Goal: Transaction & Acquisition: Purchase product/service

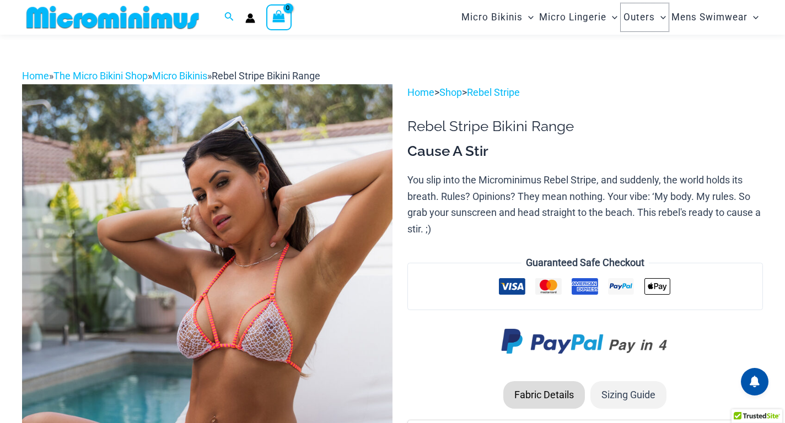
click at [645, 18] on span "Outers" at bounding box center [639, 17] width 31 height 28
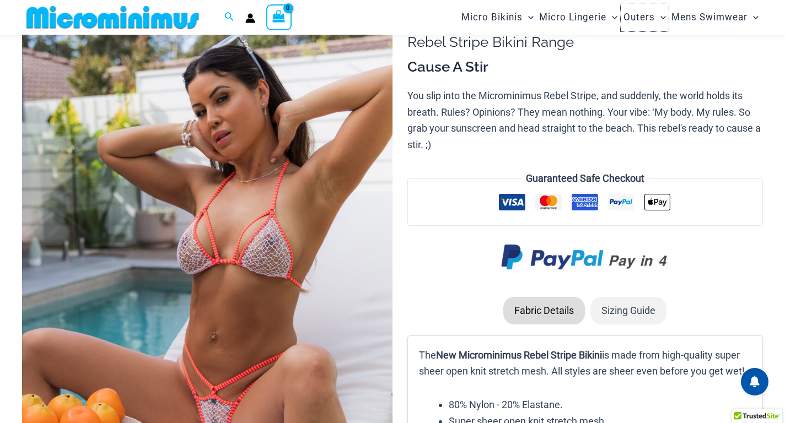
scroll to position [84, 0]
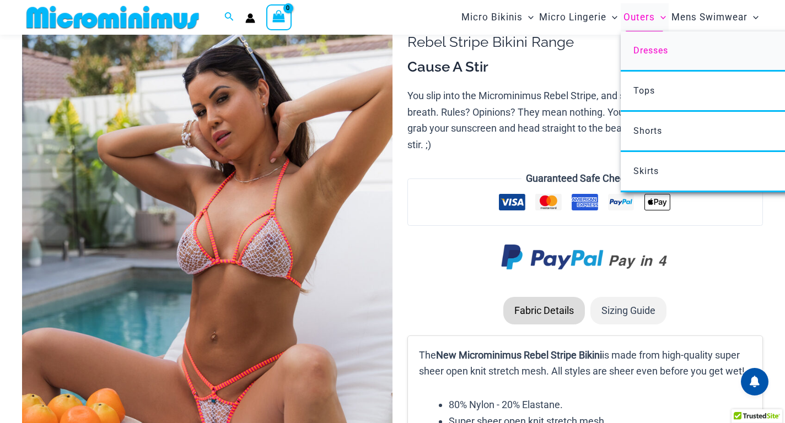
click at [655, 52] on span "Dresses" at bounding box center [651, 50] width 35 height 10
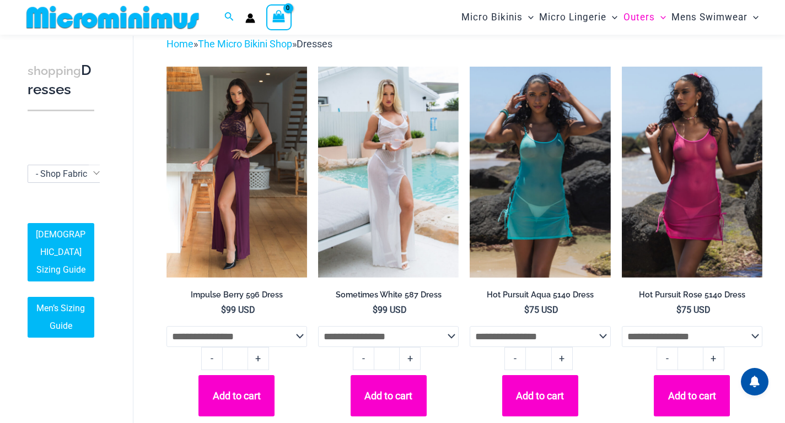
scroll to position [415, 0]
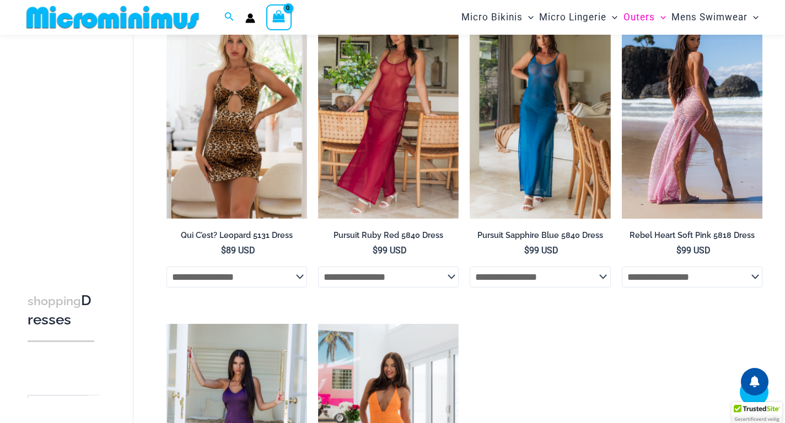
click at [698, 127] on img at bounding box center [692, 113] width 141 height 211
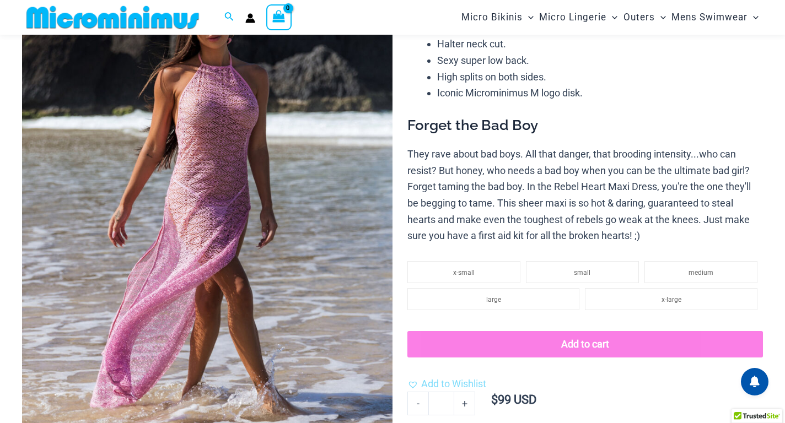
scroll to position [140, 0]
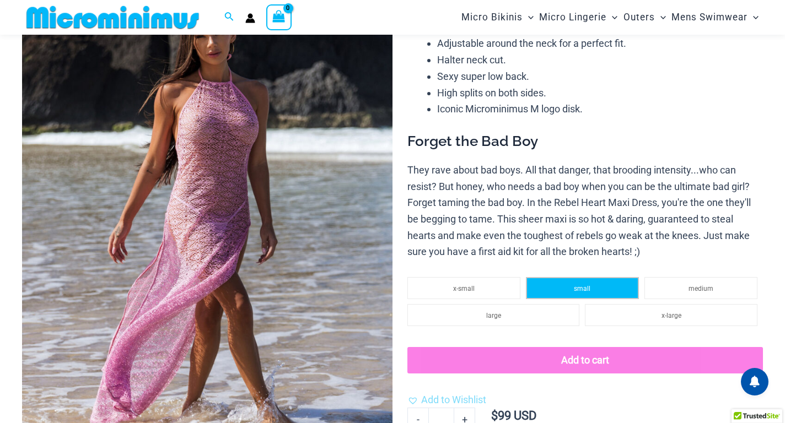
click at [583, 292] on span "small" at bounding box center [582, 289] width 17 height 8
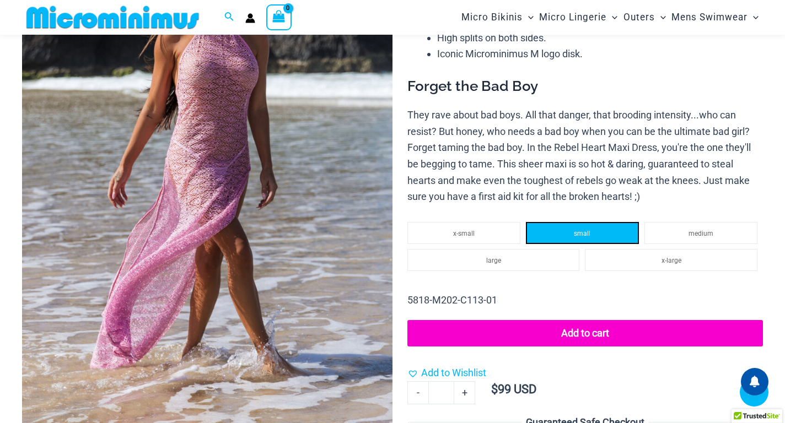
scroll to position [250, 0]
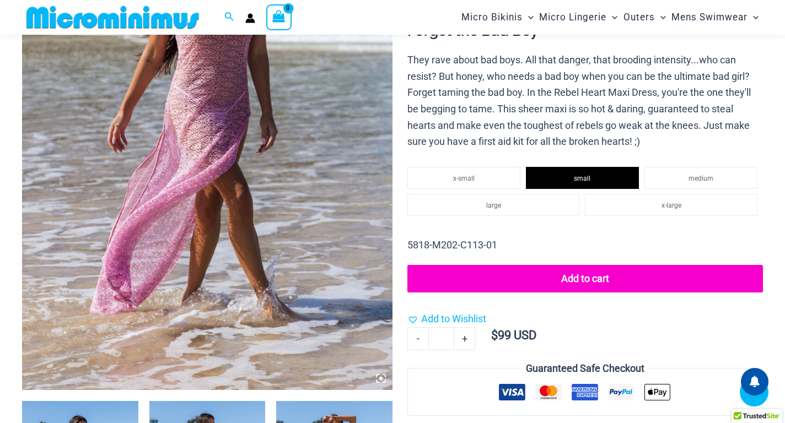
click at [589, 277] on button "Add to cart" at bounding box center [585, 279] width 356 height 28
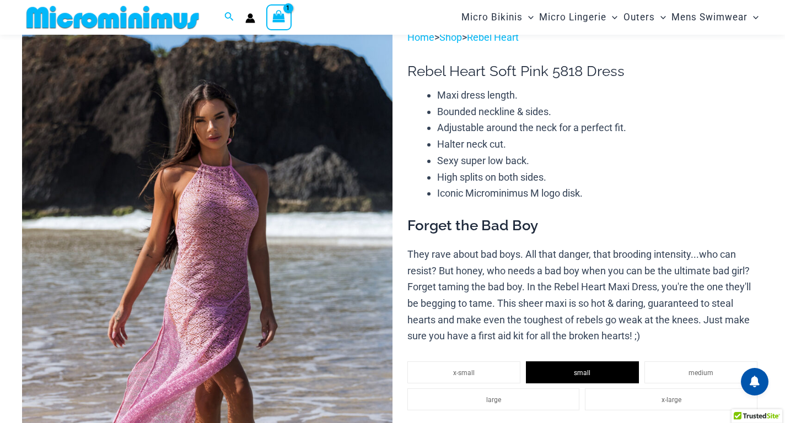
scroll to position [100, 0]
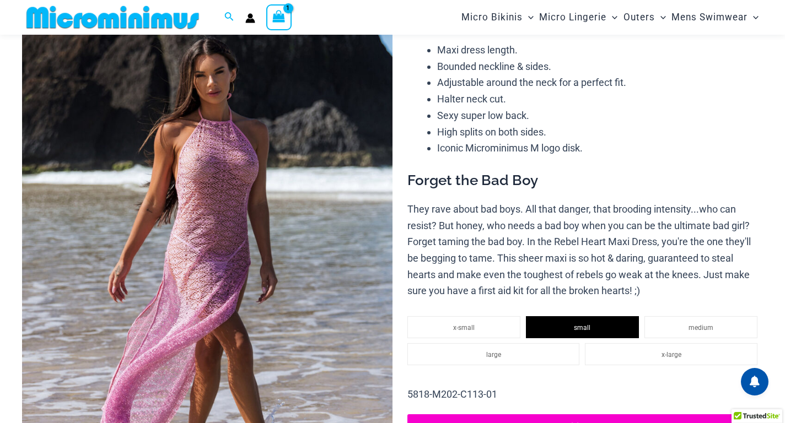
click at [302, 164] on img at bounding box center [207, 262] width 371 height 556
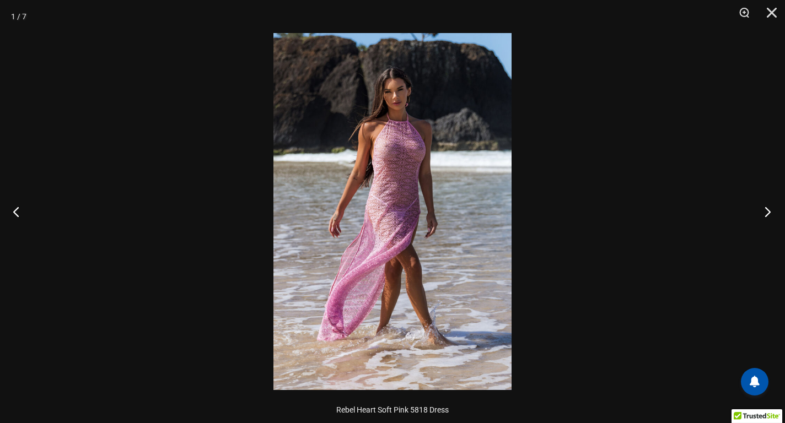
click at [771, 210] on button "Next" at bounding box center [764, 211] width 41 height 55
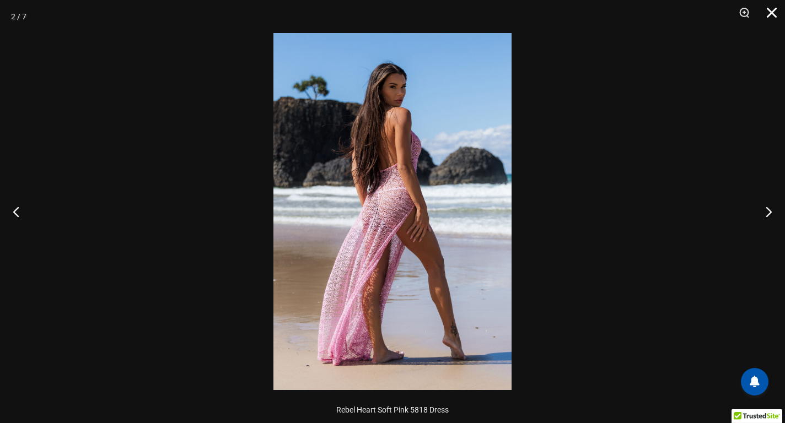
click at [775, 8] on button "Close" at bounding box center [768, 16] width 28 height 33
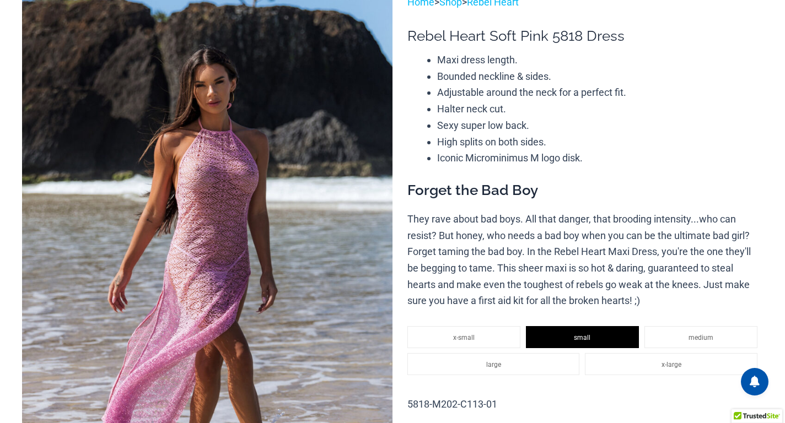
scroll to position [0, 0]
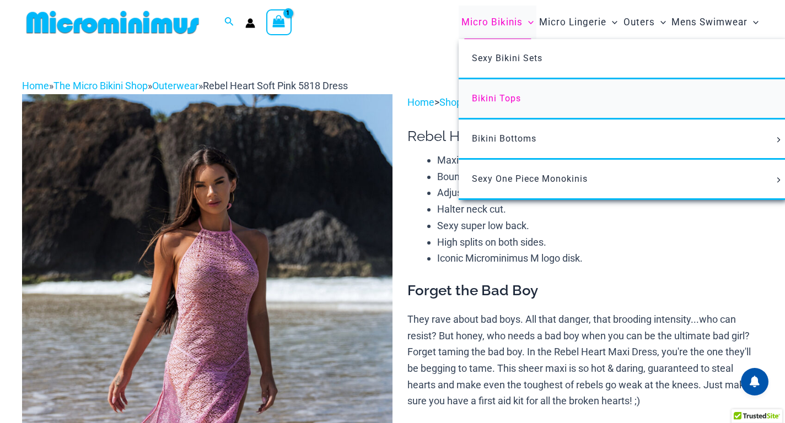
click at [501, 96] on span "Bikini Tops" at bounding box center [496, 98] width 49 height 10
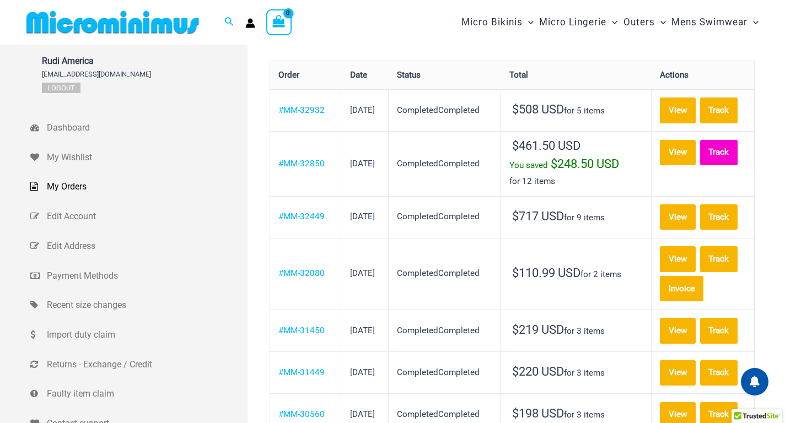
click at [728, 150] on link "Track" at bounding box center [718, 152] width 37 height 25
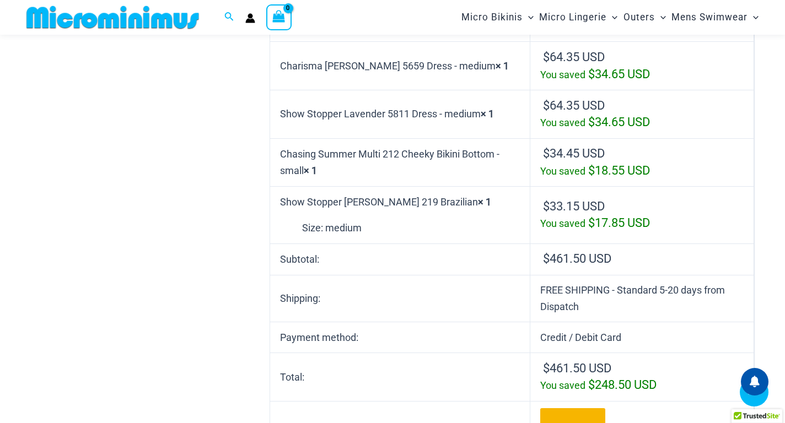
scroll to position [707, 0]
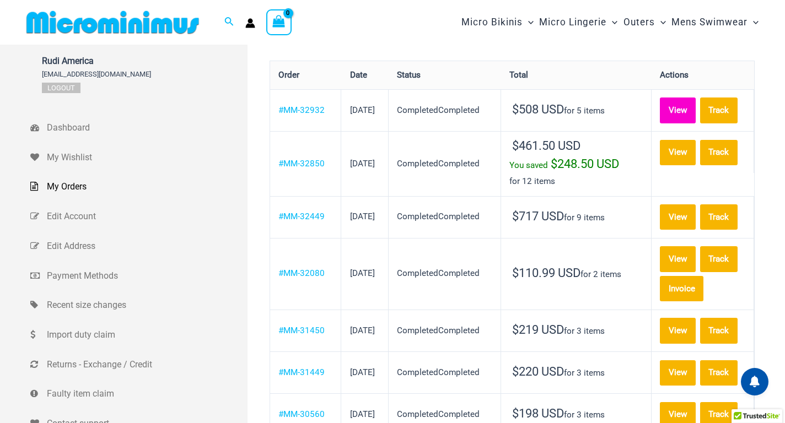
click at [692, 107] on link "View" at bounding box center [678, 110] width 36 height 25
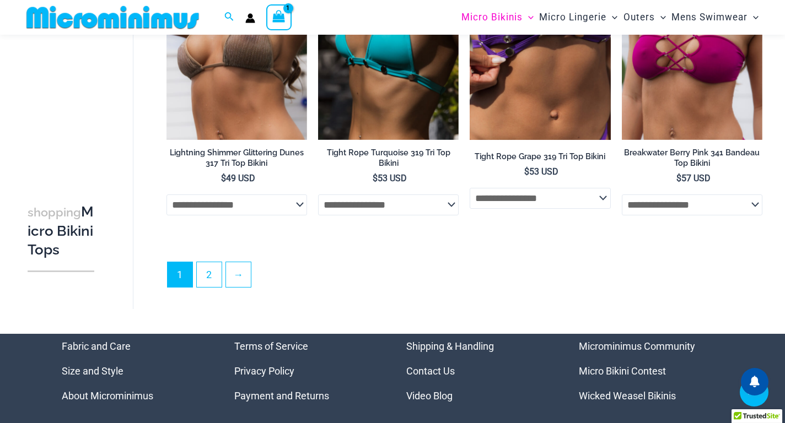
scroll to position [2877, 0]
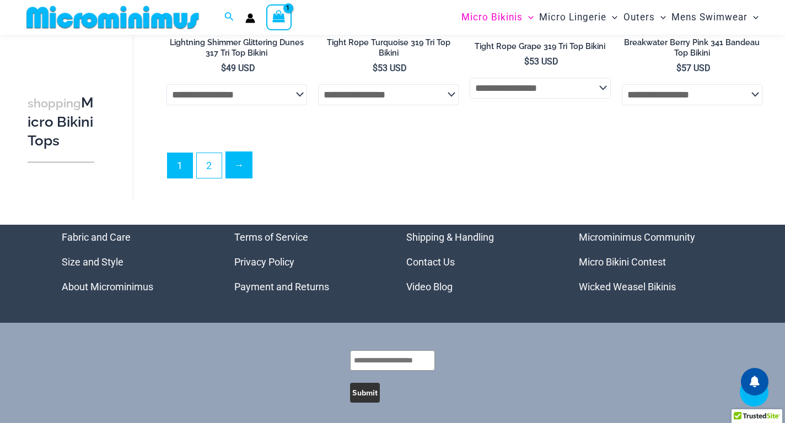
click at [235, 178] on link "→" at bounding box center [239, 165] width 26 height 26
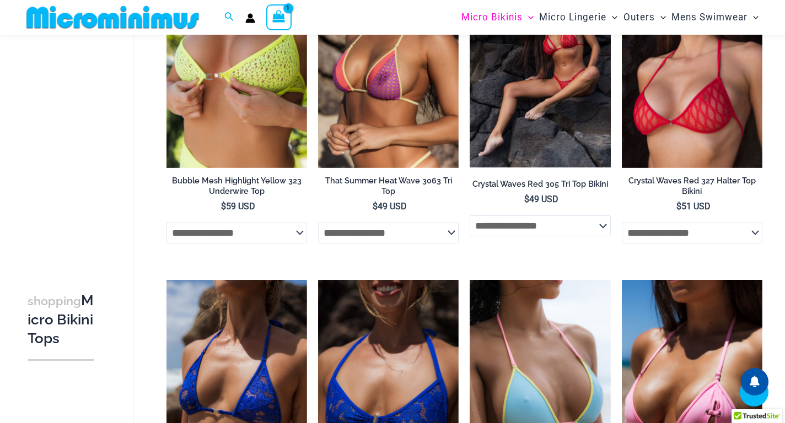
scroll to position [1064, 0]
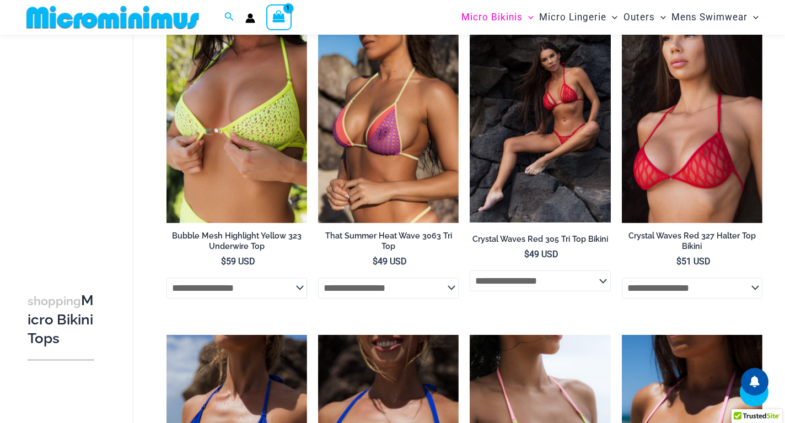
click at [558, 125] on img at bounding box center [540, 117] width 141 height 211
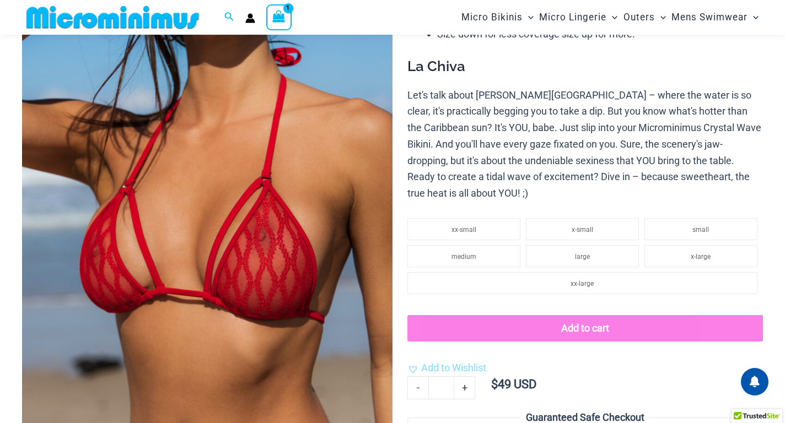
scroll to position [149, 0]
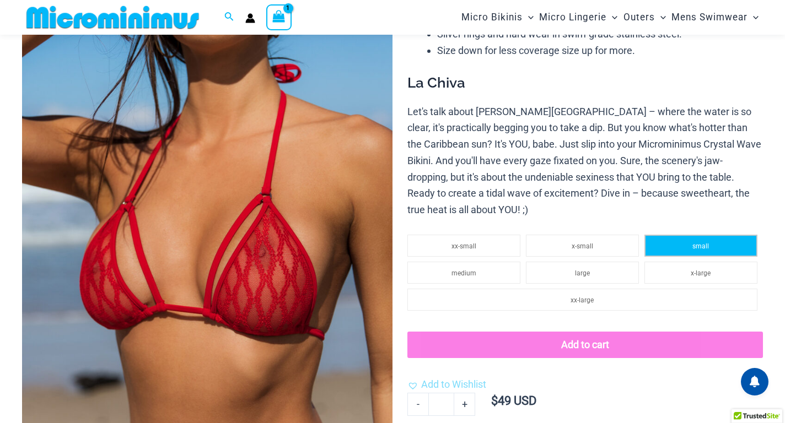
click at [698, 243] on span "small" at bounding box center [701, 247] width 17 height 8
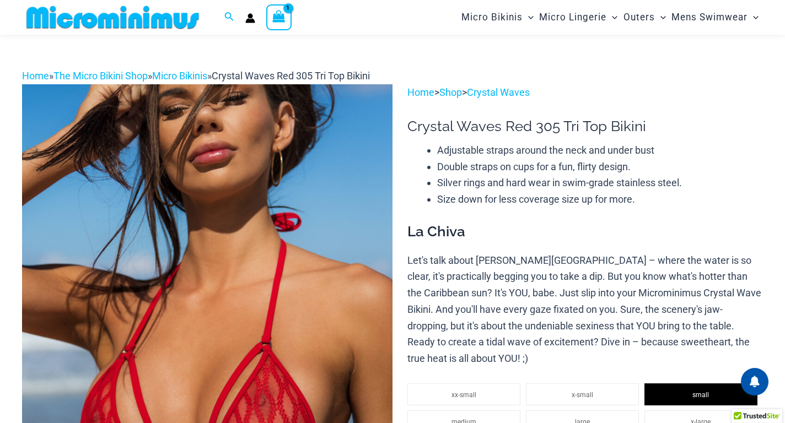
scroll to position [155, 0]
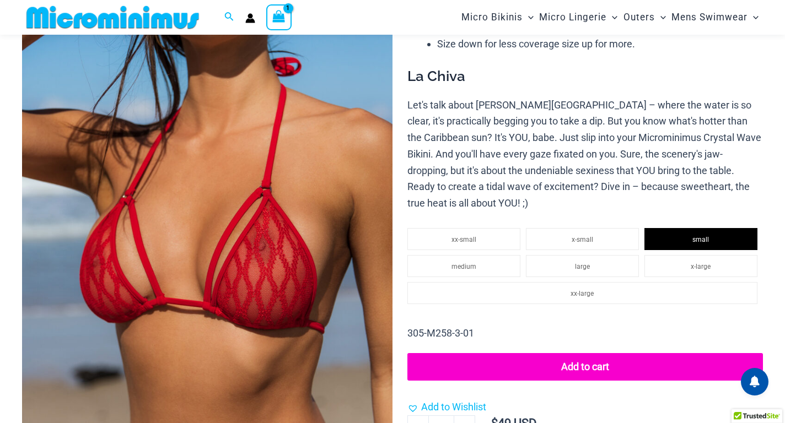
click at [591, 353] on button "Add to cart" at bounding box center [585, 367] width 356 height 28
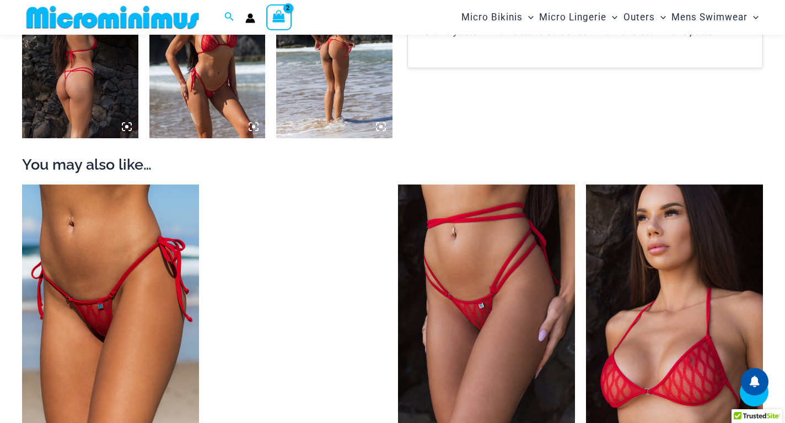
scroll to position [983, 0]
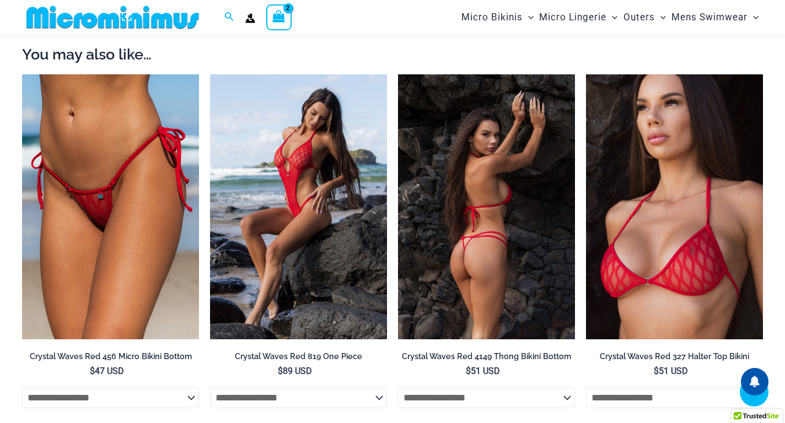
click at [518, 248] on img at bounding box center [486, 207] width 177 height 266
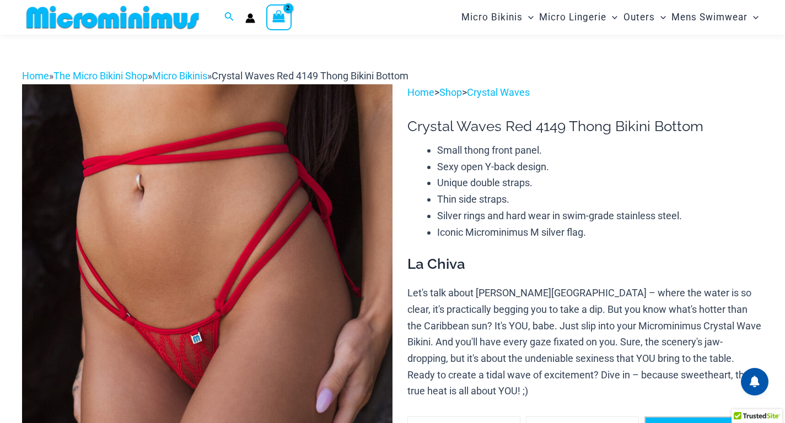
click at [702, 423] on span "medium" at bounding box center [701, 429] width 25 height 8
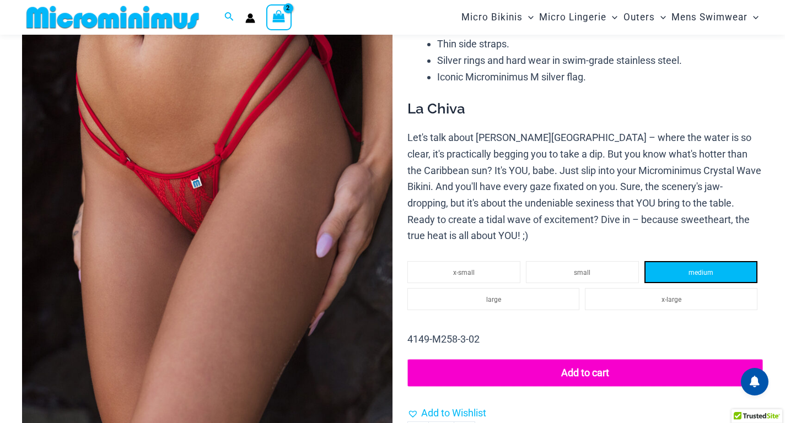
scroll to position [211, 0]
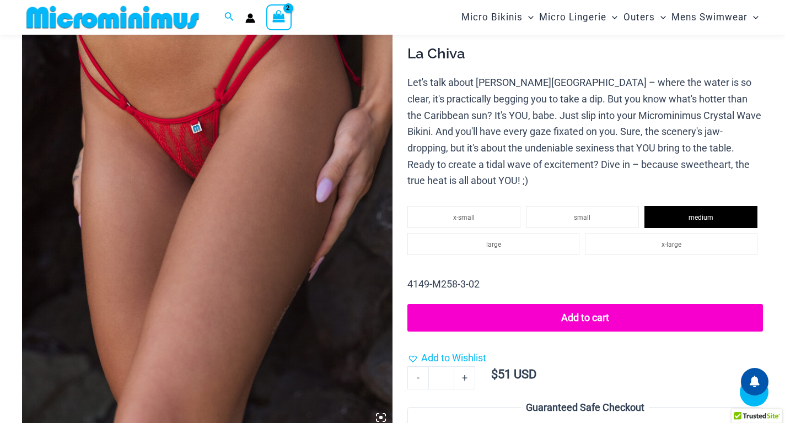
click at [582, 304] on button "Add to cart" at bounding box center [585, 318] width 356 height 28
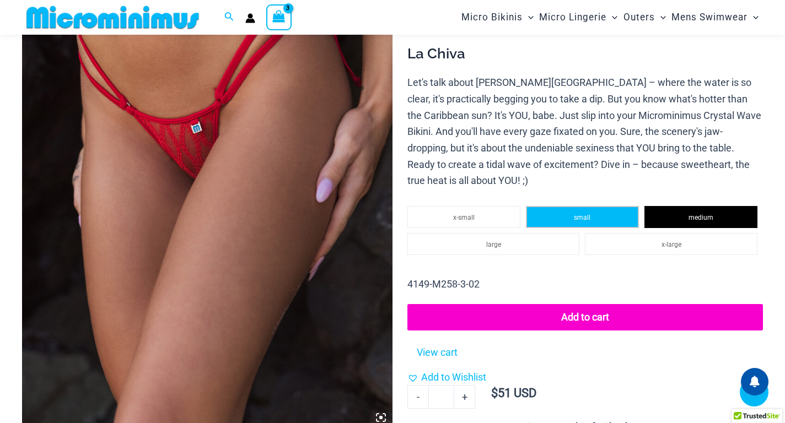
click at [583, 214] on span "small" at bounding box center [582, 218] width 17 height 8
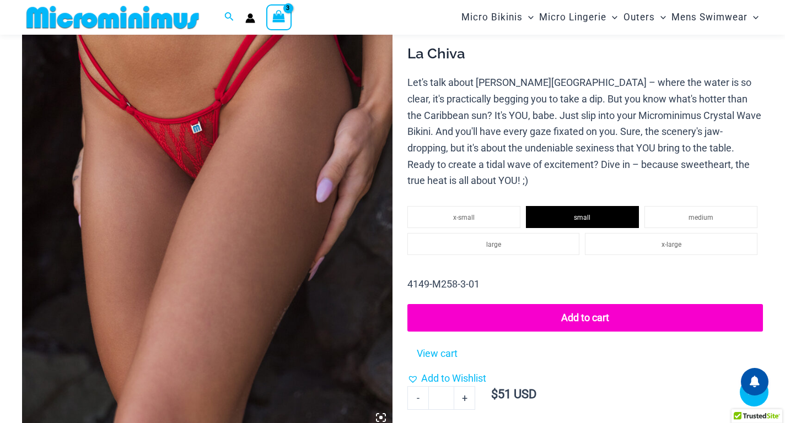
click at [587, 304] on button "Add to cart" at bounding box center [585, 318] width 356 height 28
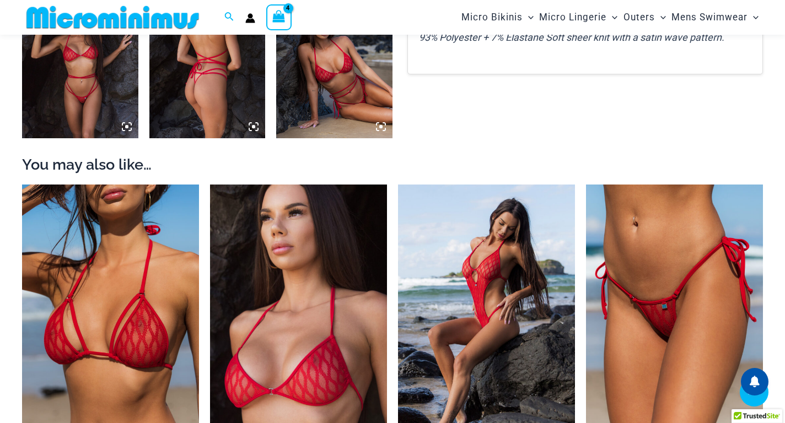
scroll to position [927, 0]
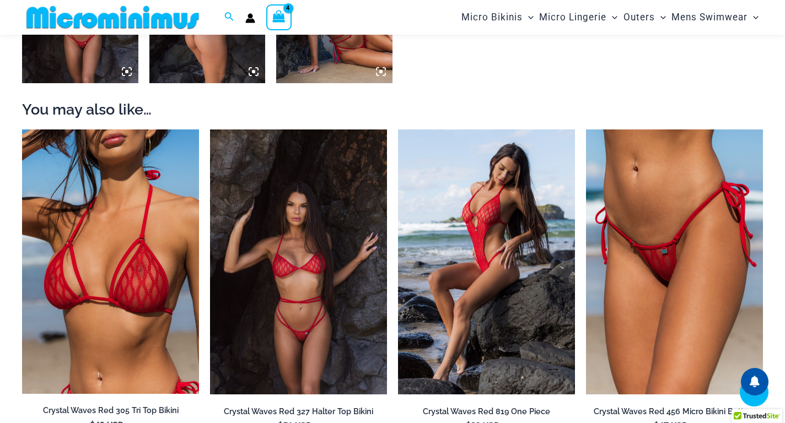
click at [313, 243] on img at bounding box center [298, 263] width 177 height 266
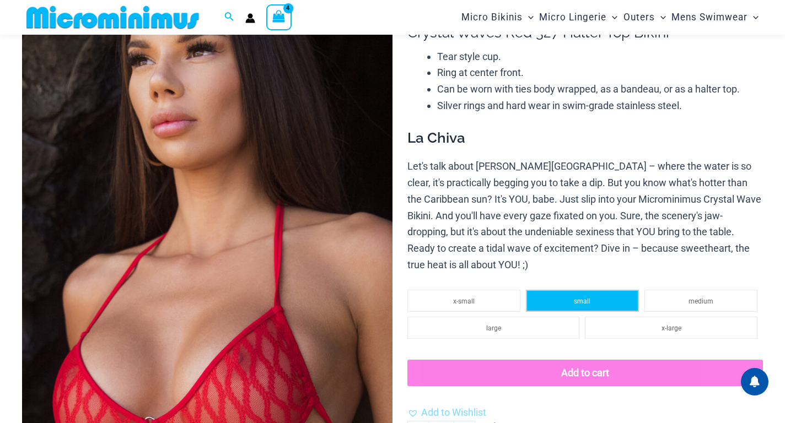
scroll to position [165, 0]
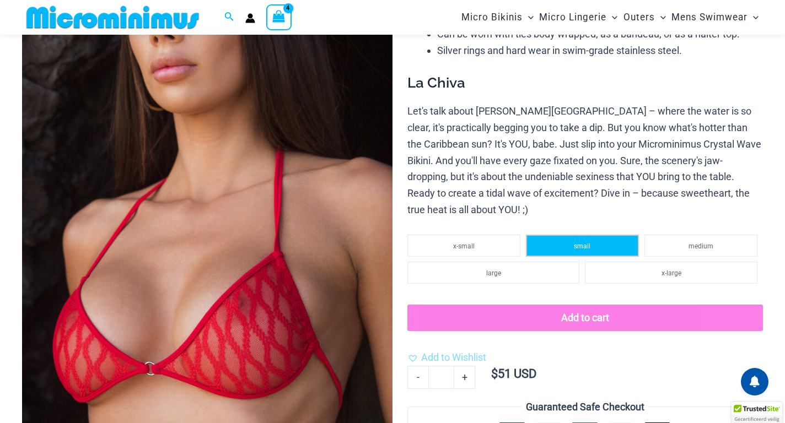
click at [588, 243] on span "small" at bounding box center [582, 247] width 17 height 8
click at [576, 307] on button "Add to cart" at bounding box center [585, 318] width 356 height 26
drag, startPoint x: 667, startPoint y: 228, endPoint x: 614, endPoint y: 232, distance: 53.0
click at [667, 235] on li "medium" at bounding box center [701, 246] width 113 height 22
click at [592, 236] on li "small" at bounding box center [582, 246] width 113 height 22
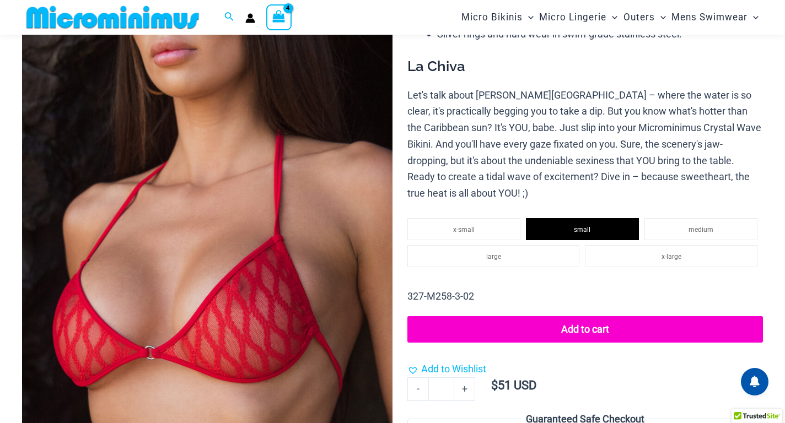
scroll to position [149, 0]
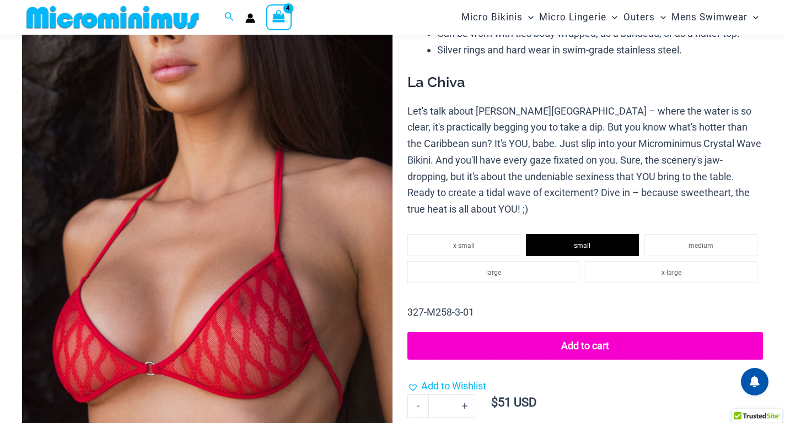
click at [581, 332] on button "Add to cart" at bounding box center [585, 346] width 356 height 28
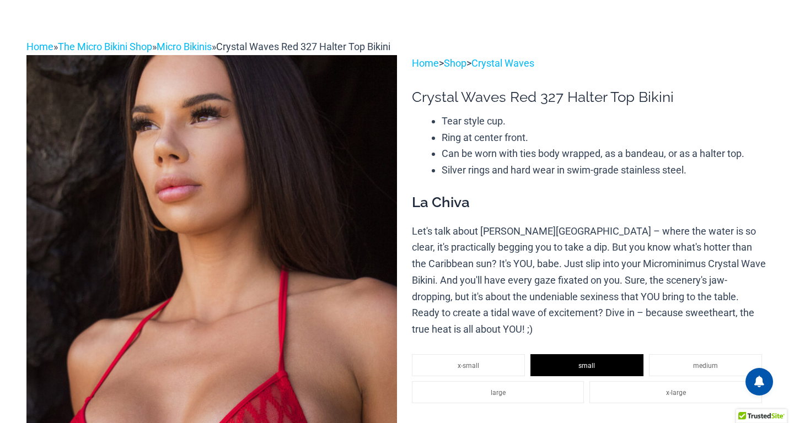
scroll to position [0, 0]
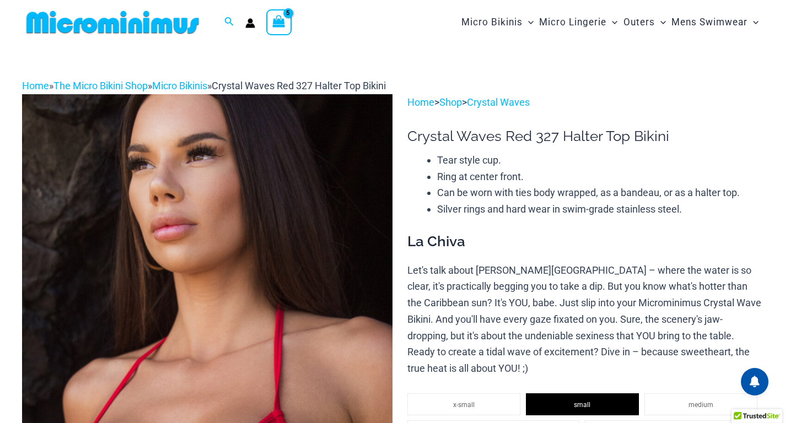
click at [277, 26] on icon "View Shopping Cart, 5 items" at bounding box center [279, 21] width 13 height 13
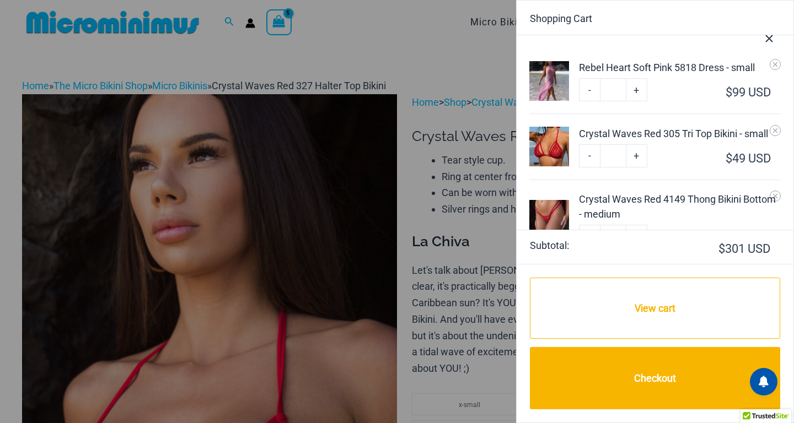
click at [773, 40] on icon "Close Cart Drawer" at bounding box center [769, 39] width 12 height 12
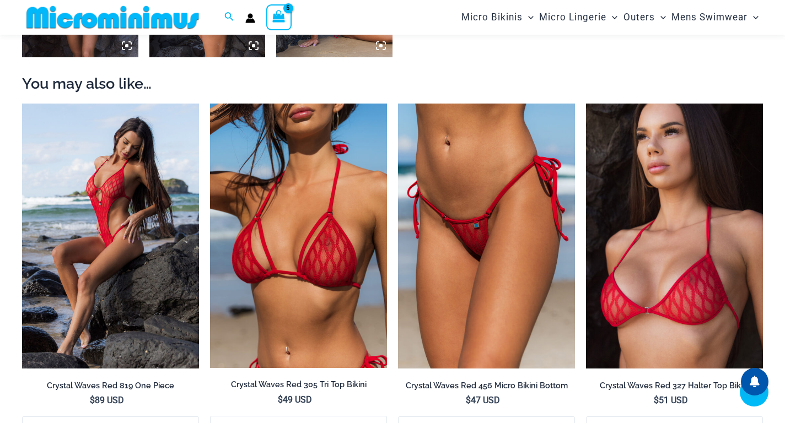
scroll to position [927, 0]
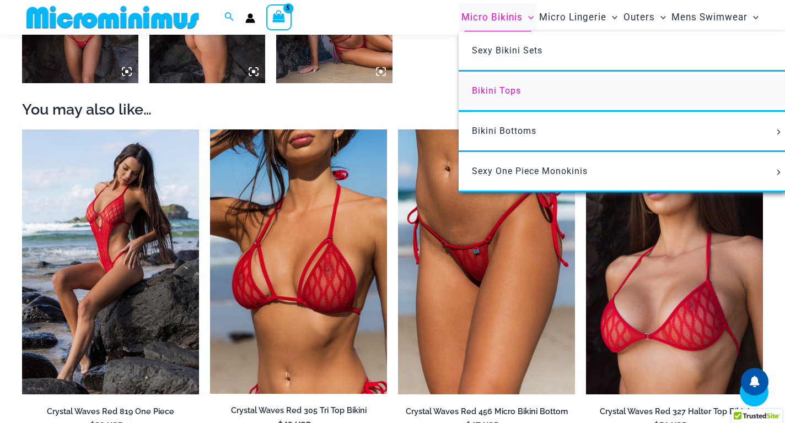
click at [507, 92] on span "Bikini Tops" at bounding box center [496, 90] width 49 height 10
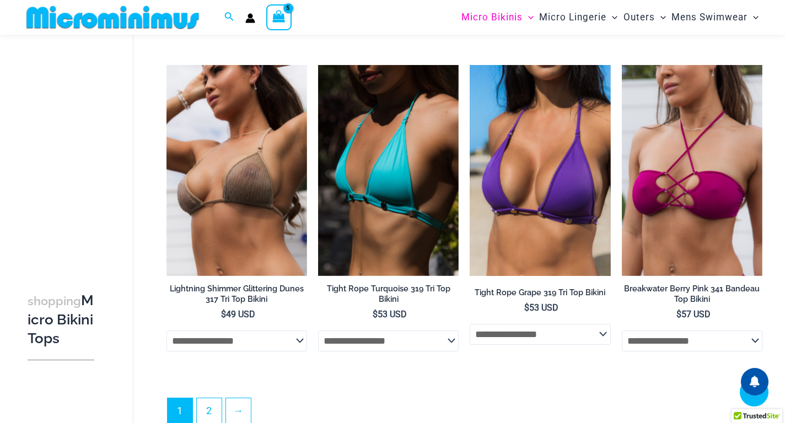
scroll to position [2796, 0]
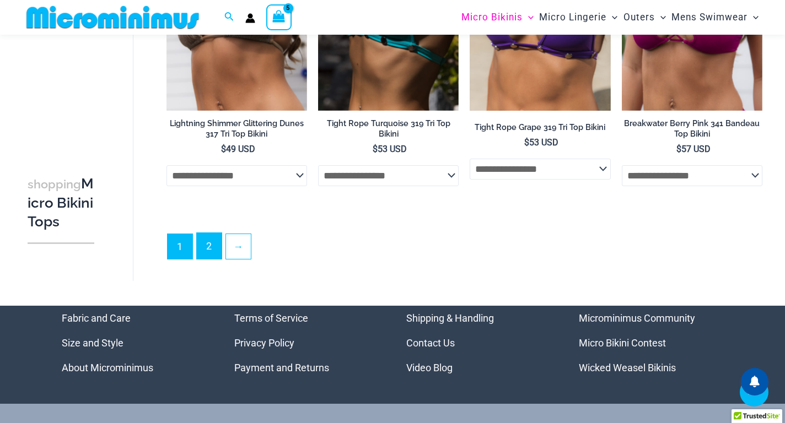
click at [221, 259] on link "2" at bounding box center [209, 246] width 25 height 26
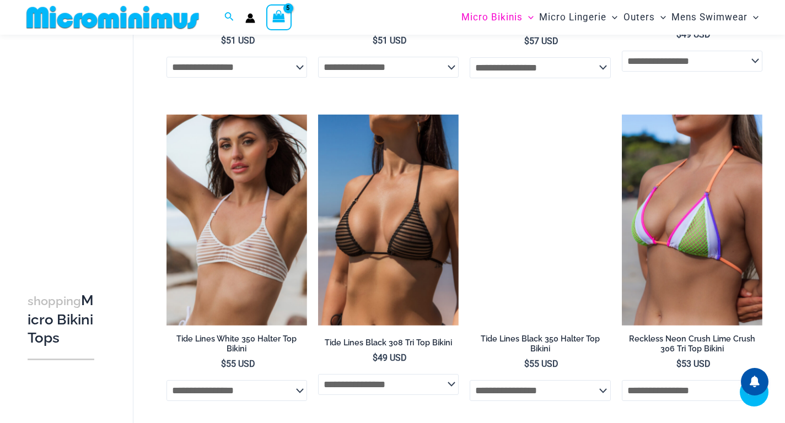
scroll to position [798, 0]
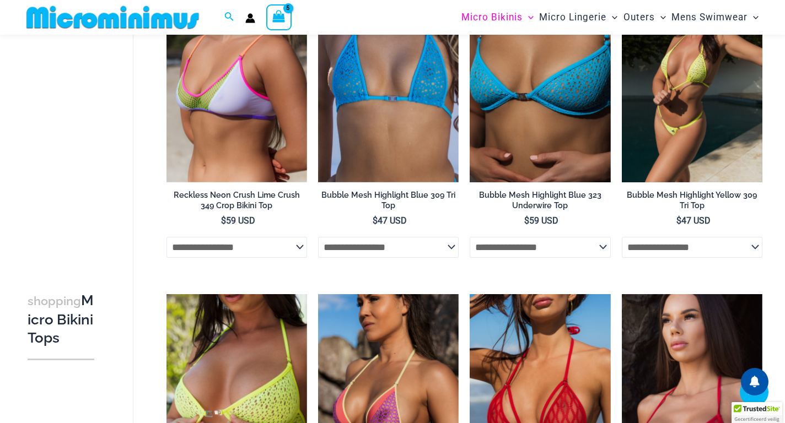
click at [705, 138] on img at bounding box center [692, 76] width 141 height 211
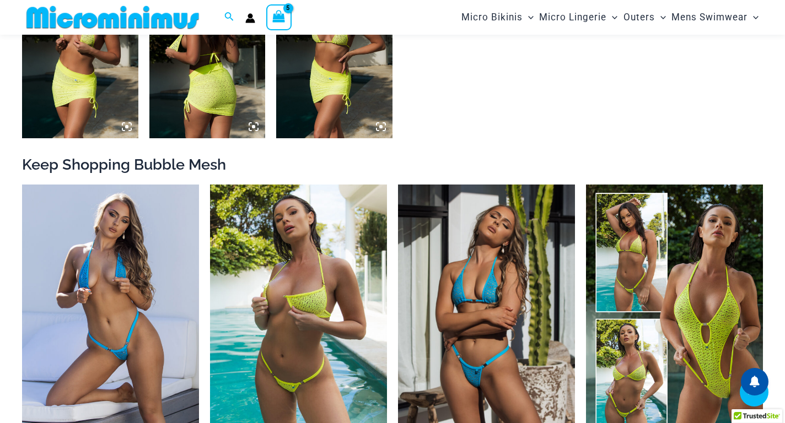
scroll to position [1038, 0]
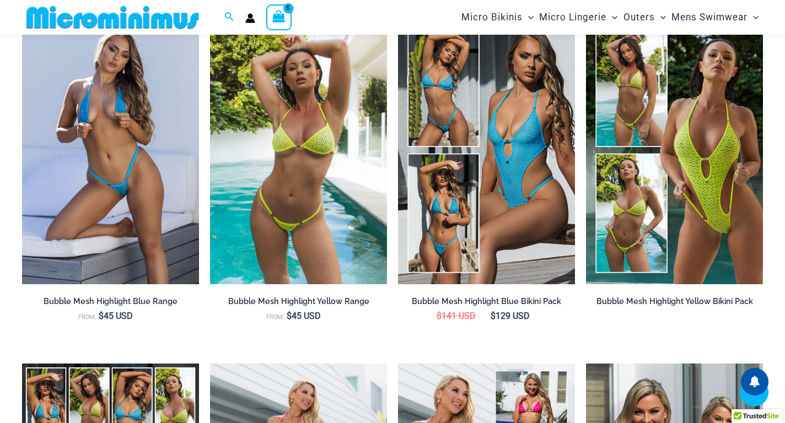
click at [294, 230] on img at bounding box center [298, 152] width 177 height 266
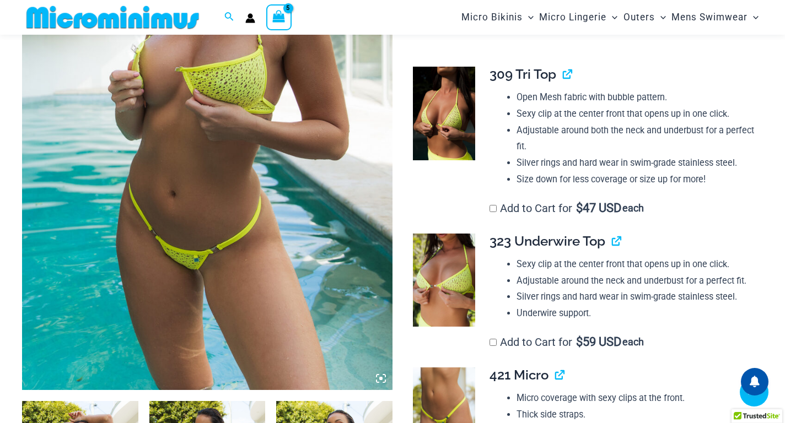
scroll to position [652, 0]
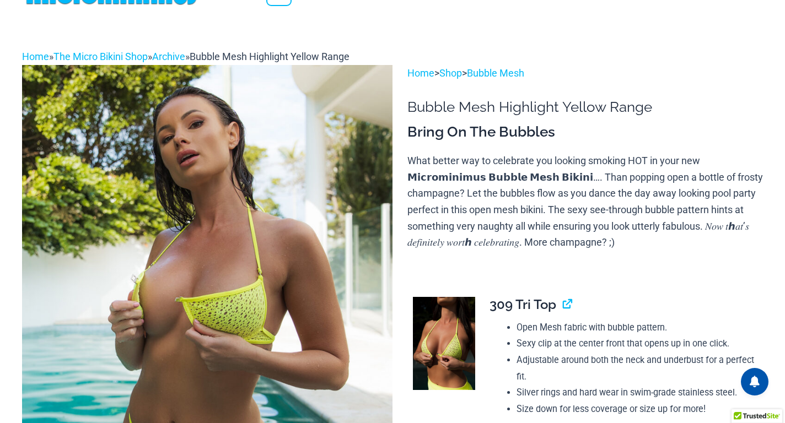
scroll to position [0, 0]
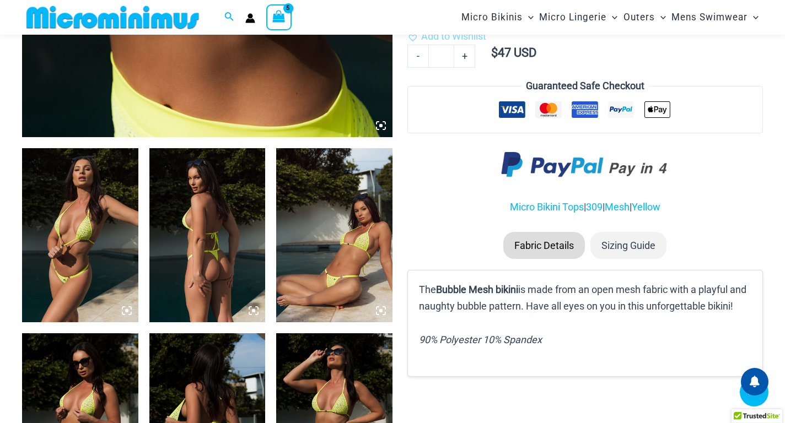
scroll to position [993, 0]
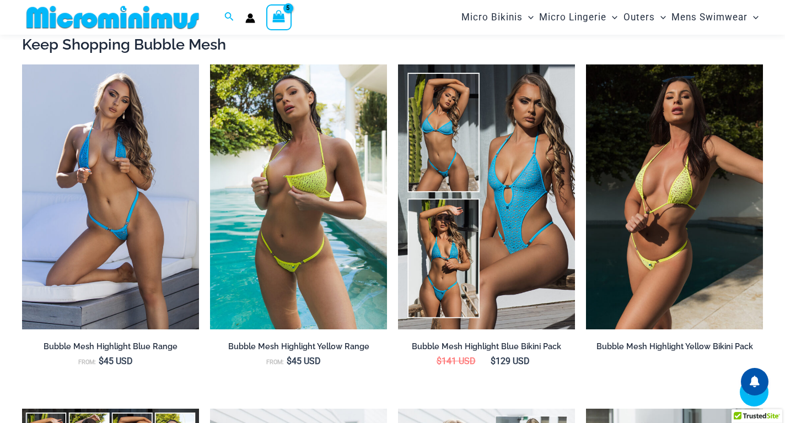
click at [679, 186] on img at bounding box center [674, 198] width 177 height 266
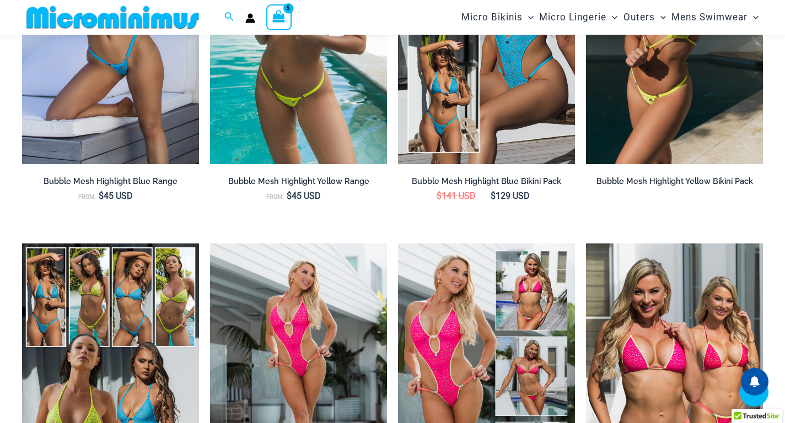
scroll to position [1048, 0]
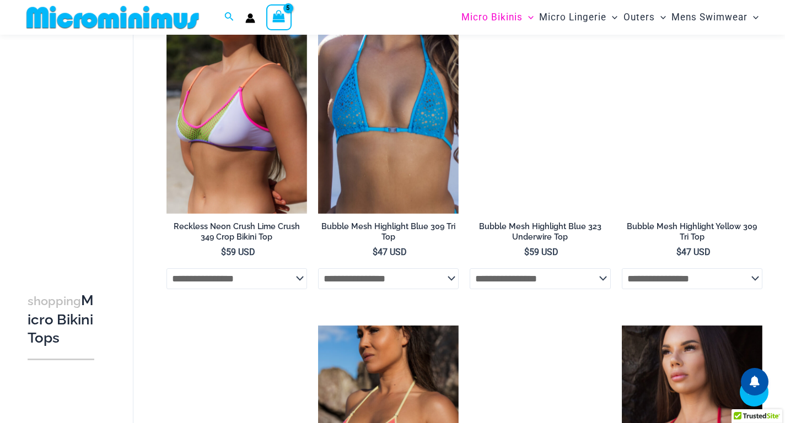
scroll to position [683, 0]
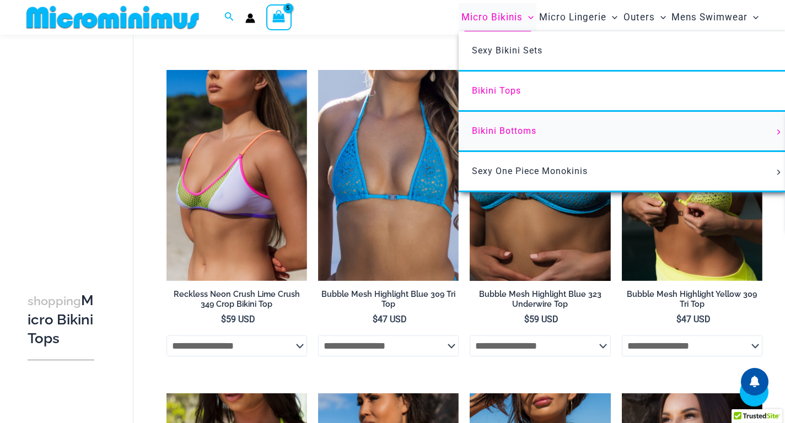
click at [514, 136] on link "Bikini Bottoms" at bounding box center [623, 132] width 328 height 40
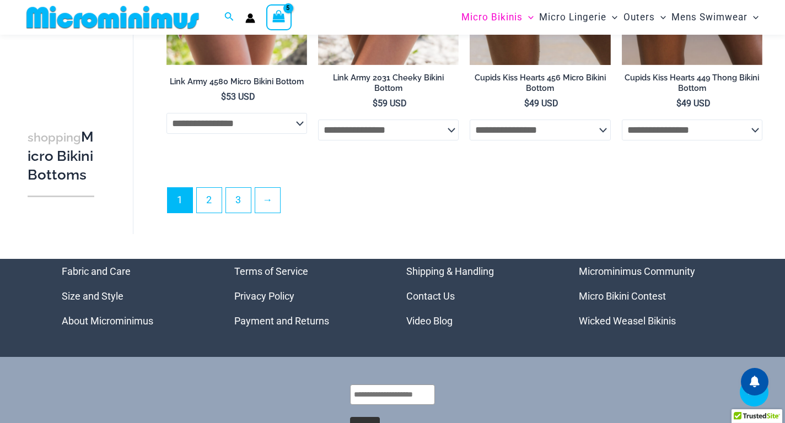
scroll to position [3133, 0]
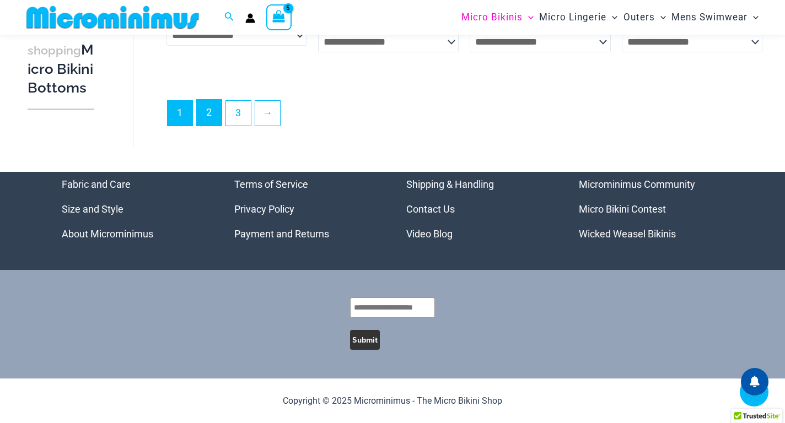
click at [206, 116] on link "2" at bounding box center [209, 113] width 25 height 26
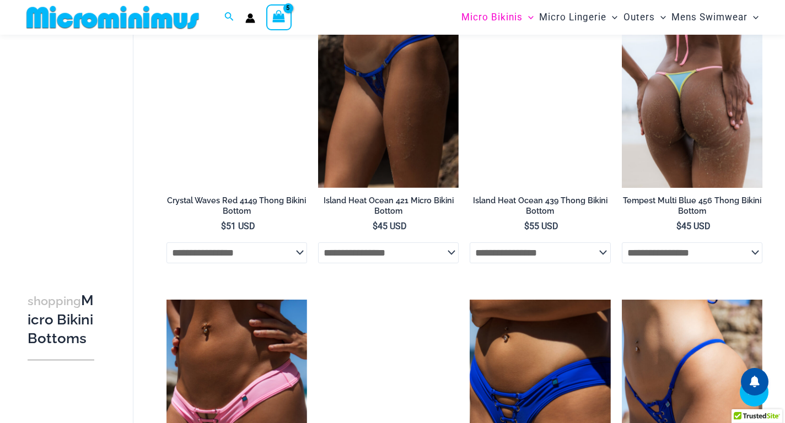
scroll to position [2014, 0]
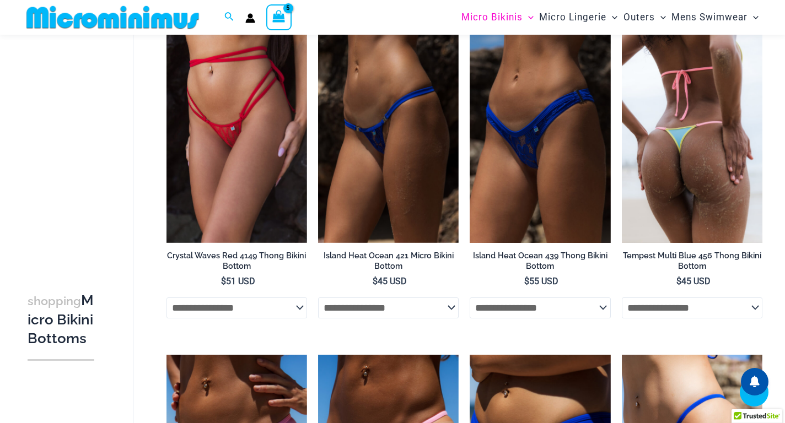
click at [710, 208] on img at bounding box center [692, 137] width 141 height 211
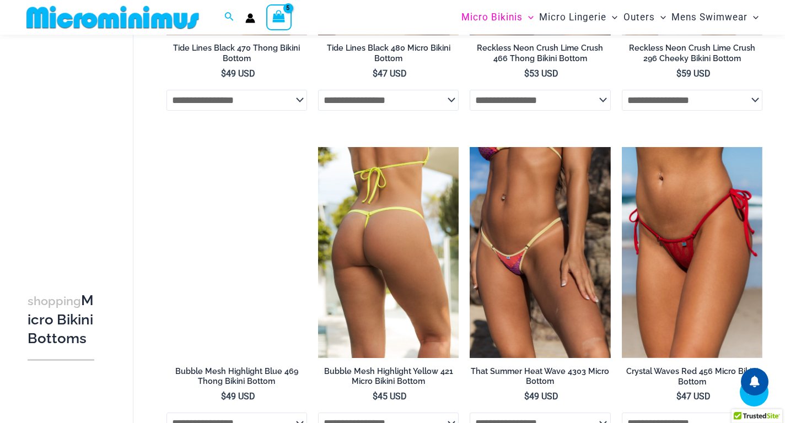
scroll to position [1631, 0]
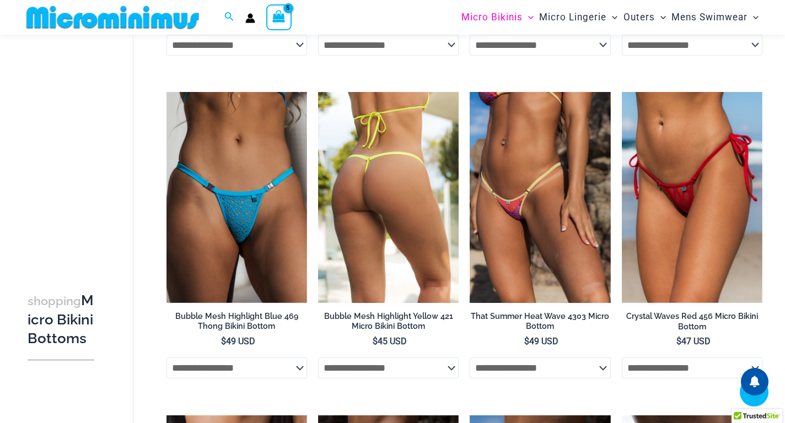
click at [398, 217] on img at bounding box center [388, 197] width 141 height 211
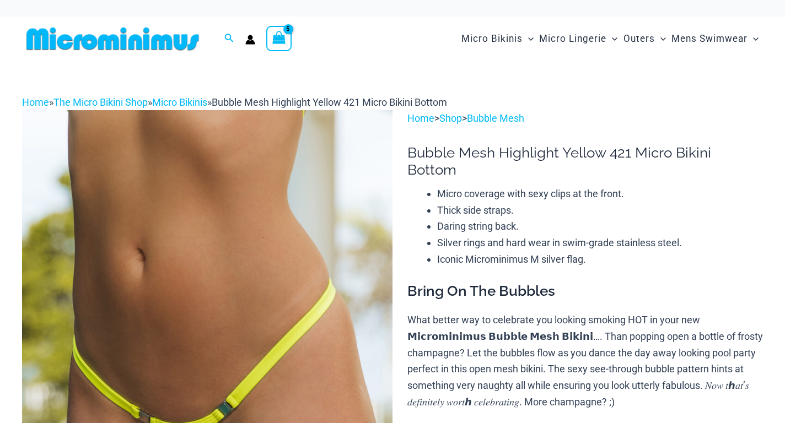
scroll to position [165, 0]
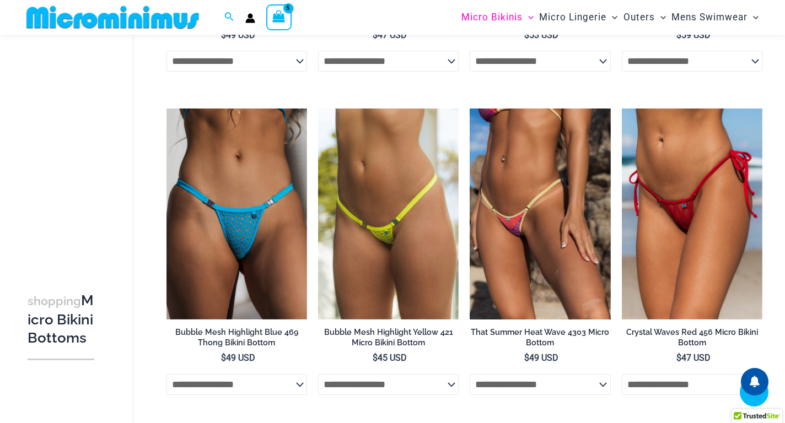
scroll to position [1397, 0]
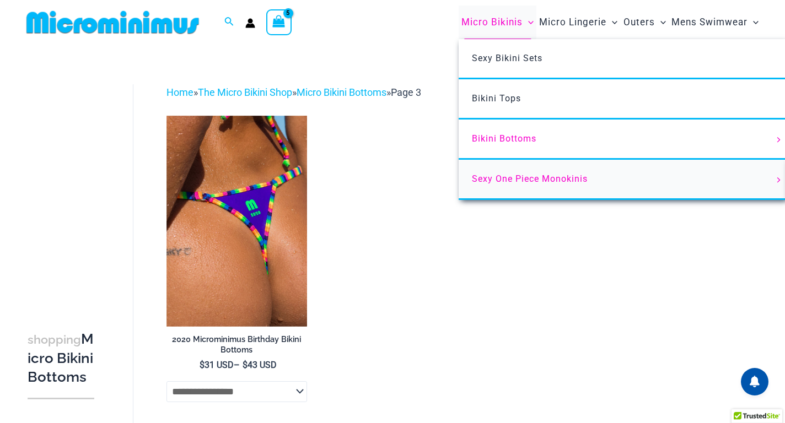
click at [517, 183] on span "Sexy One Piece Monokinis" at bounding box center [530, 179] width 116 height 10
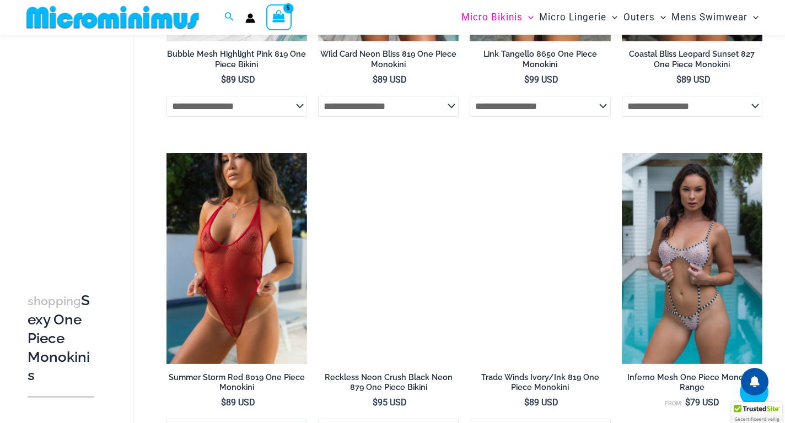
scroll to position [1297, 0]
